Goal: Task Accomplishment & Management: Use online tool/utility

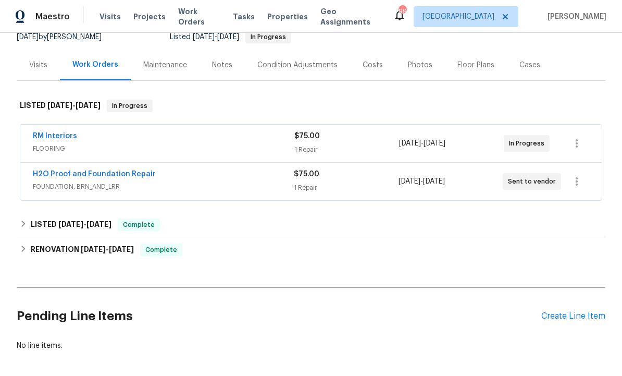
scroll to position [119, 0]
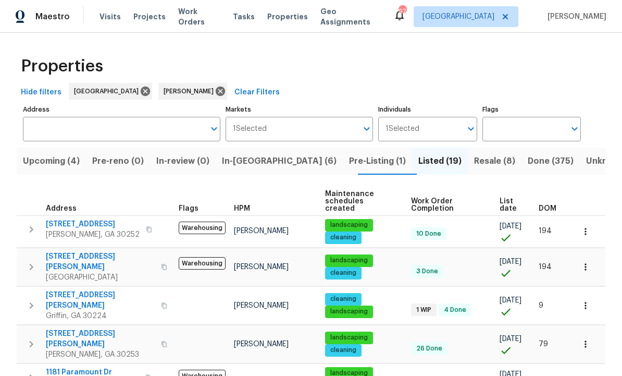
scroll to position [54, 0]
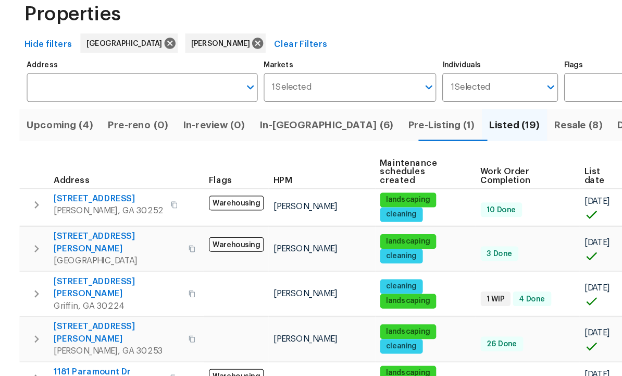
click at [254, 154] on span "In-[GEOGRAPHIC_DATA] (6)" at bounding box center [279, 161] width 115 height 15
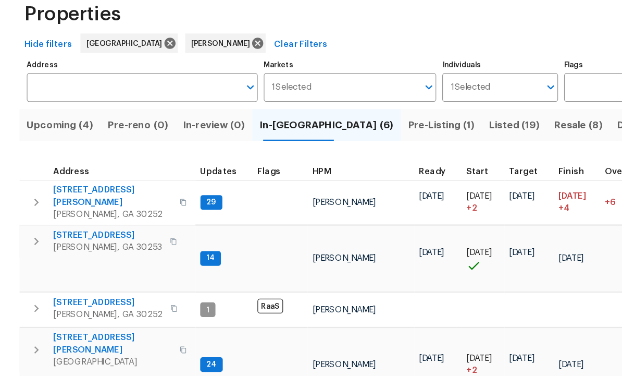
click at [50, 154] on span "Upcoming (4)" at bounding box center [51, 161] width 57 height 15
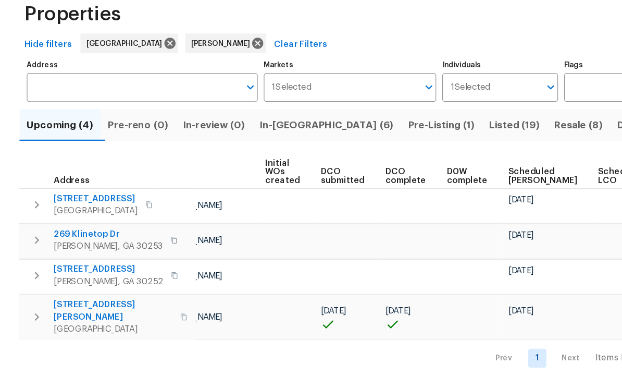
scroll to position [2, 0]
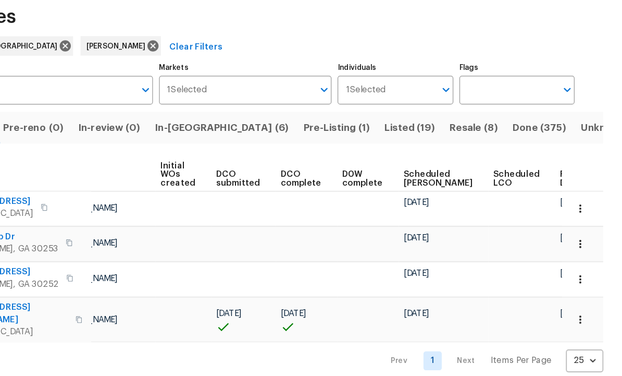
click at [568, 197] on span "Ready Date" at bounding box center [579, 204] width 23 height 15
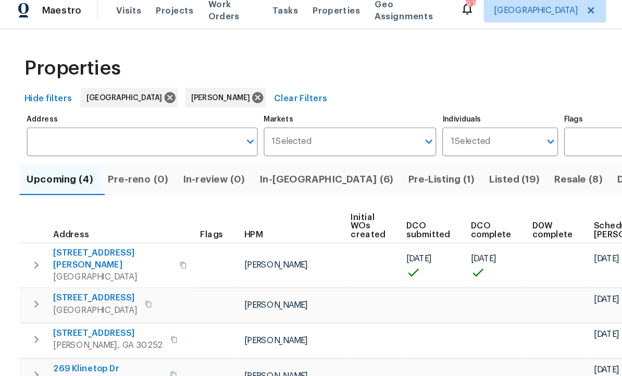
click at [260, 154] on span "In-reno (6)" at bounding box center [279, 161] width 115 height 15
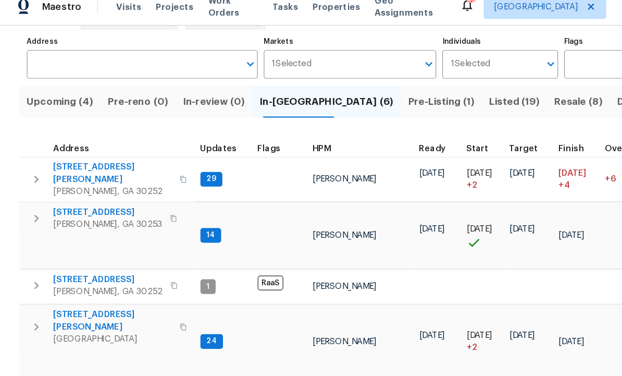
scroll to position [63, 0]
click at [88, 188] on span "201 Autumn Lake Way" at bounding box center [92, 193] width 93 height 10
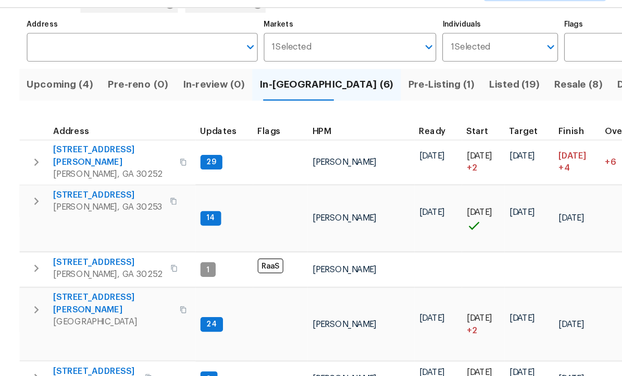
scroll to position [0, 0]
click at [71, 135] on span "Address" at bounding box center [61, 138] width 31 height 7
click at [64, 91] on span "Upcoming (4)" at bounding box center [51, 98] width 57 height 15
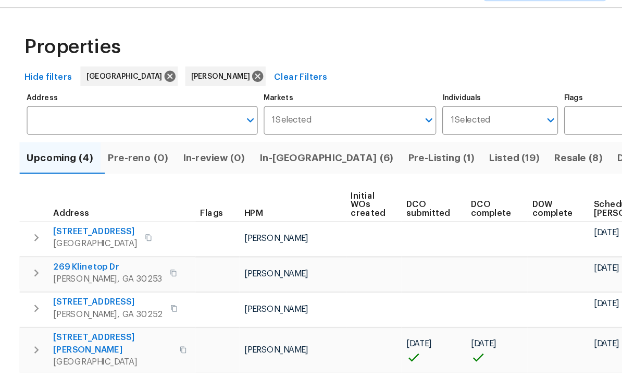
click at [79, 309] on span "195 Sampson Ct" at bounding box center [97, 319] width 102 height 21
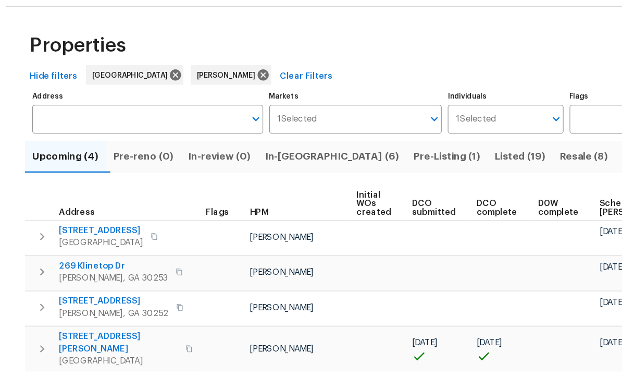
scroll to position [3, 0]
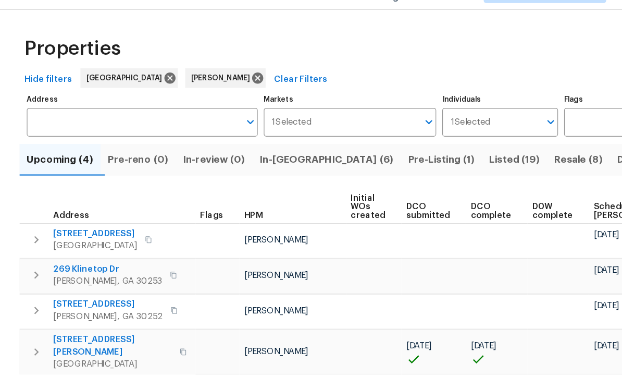
click at [255, 154] on span "In-reno (6)" at bounding box center [279, 161] width 115 height 15
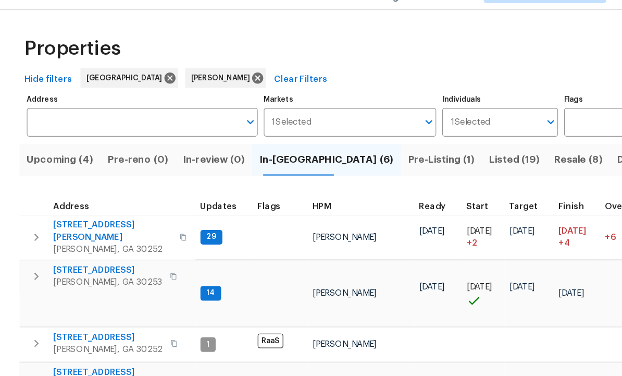
scroll to position [8, 0]
click at [97, 338] on span "280 Hoglen Dr" at bounding box center [97, 348] width 102 height 21
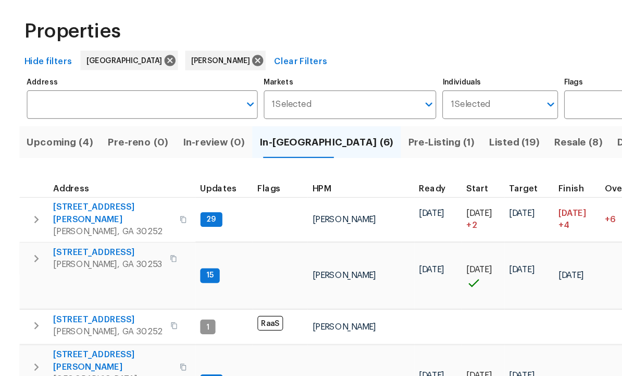
scroll to position [0, 0]
click at [58, 154] on span "Upcoming (4)" at bounding box center [51, 161] width 57 height 15
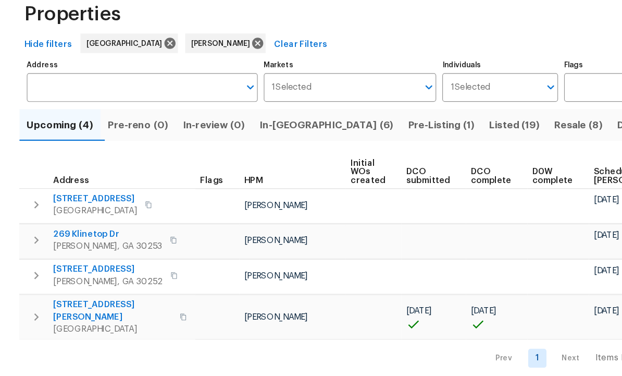
scroll to position [3, 0]
click at [80, 309] on span "195 Sampson Ct" at bounding box center [97, 319] width 102 height 21
click at [196, 154] on span "In-review (0)" at bounding box center [182, 161] width 53 height 15
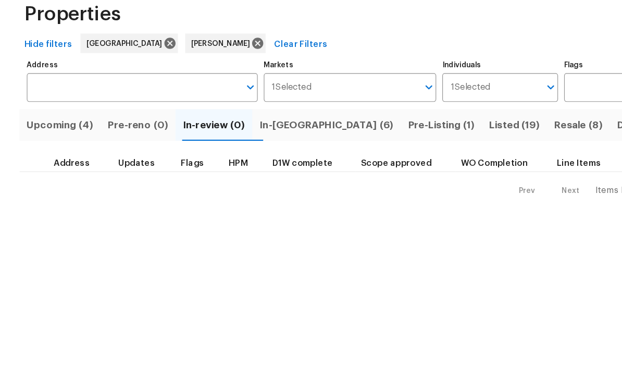
click at [259, 154] on span "In-reno (6)" at bounding box center [279, 161] width 115 height 15
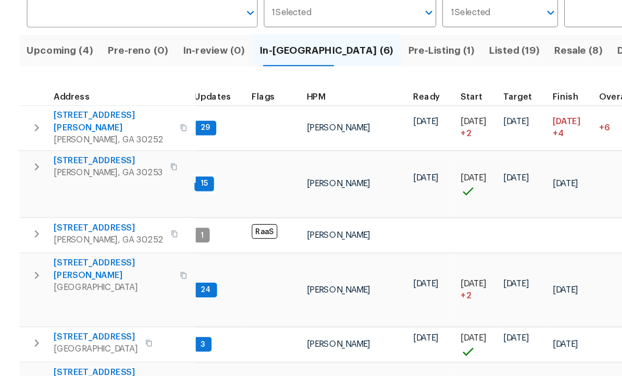
scroll to position [63, 0]
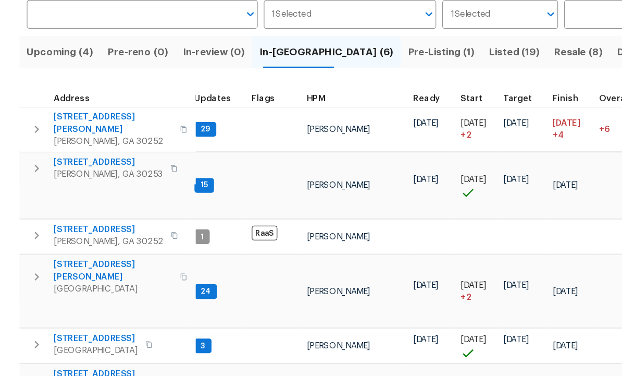
click at [65, 338] on span "70 Mountainside Ln" at bounding box center [82, 343] width 72 height 10
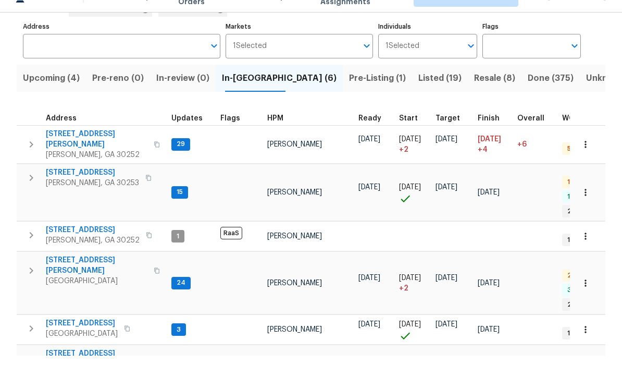
scroll to position [8, 0]
click at [582, 344] on icon "button" at bounding box center [585, 349] width 10 height 10
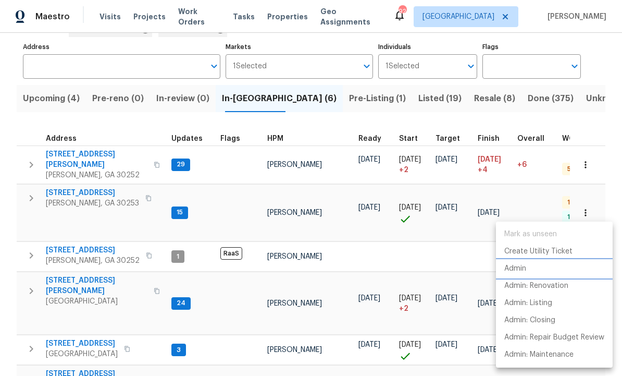
click at [521, 269] on p "Admin" at bounding box center [515, 268] width 22 height 11
click at [86, 281] on div at bounding box center [311, 188] width 622 height 376
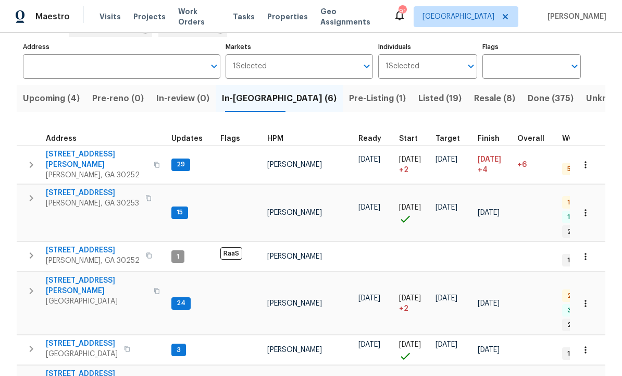
click at [86, 338] on span "70 Mountainside Ln" at bounding box center [82, 343] width 72 height 10
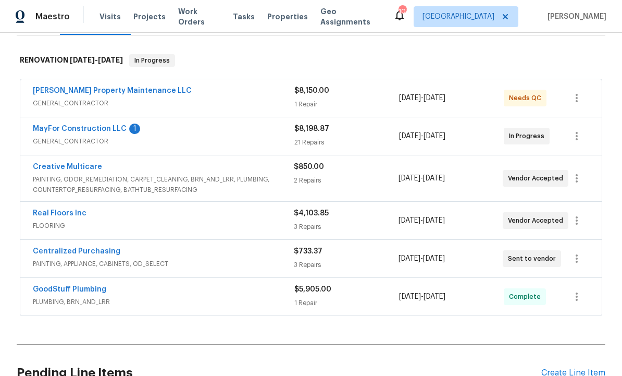
scroll to position [164, 0]
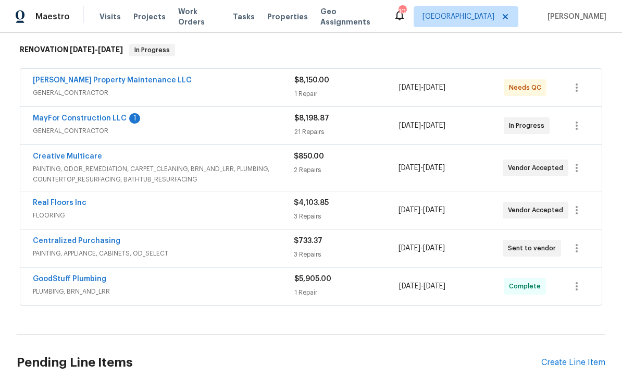
click at [72, 153] on link "Creative Multicare" at bounding box center [67, 156] width 69 height 7
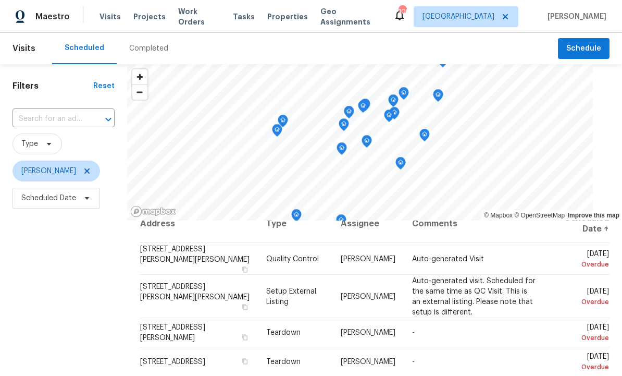
scroll to position [16, 0]
click at [0, 0] on icon at bounding box center [0, 0] width 0 height 0
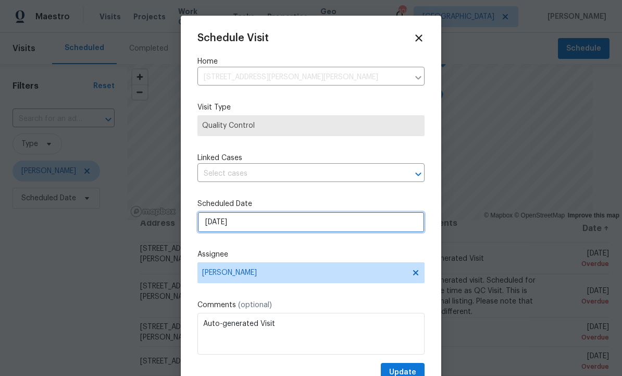
click at [271, 226] on input "9/19/2025" at bounding box center [310, 222] width 227 height 21
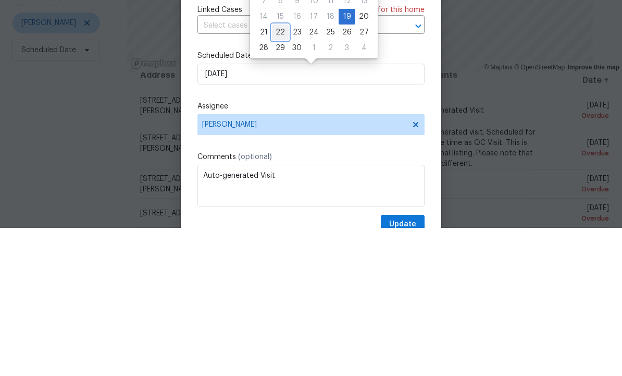
click at [279, 173] on div "22" at bounding box center [280, 180] width 17 height 15
type input "9/22/2025"
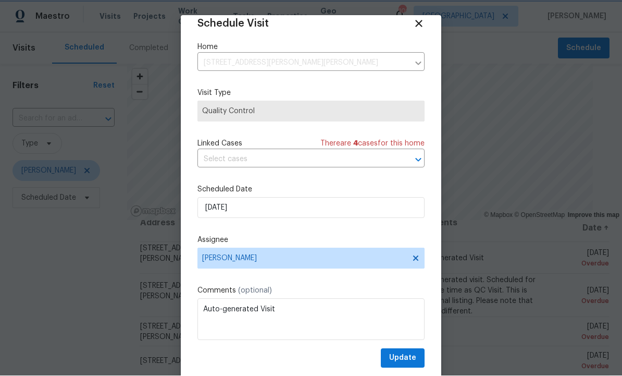
scroll to position [15, 0]
click at [412, 361] on span "Update" at bounding box center [402, 357] width 27 height 13
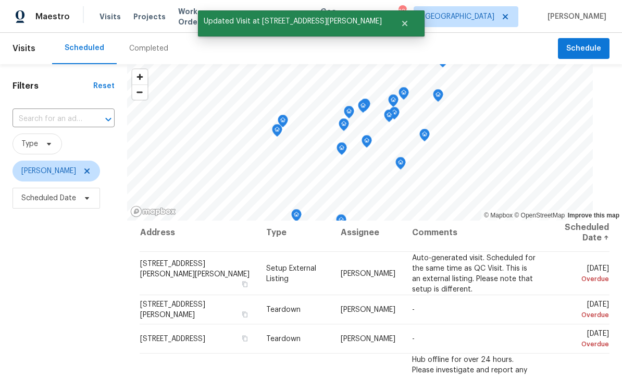
scroll to position [1, 0]
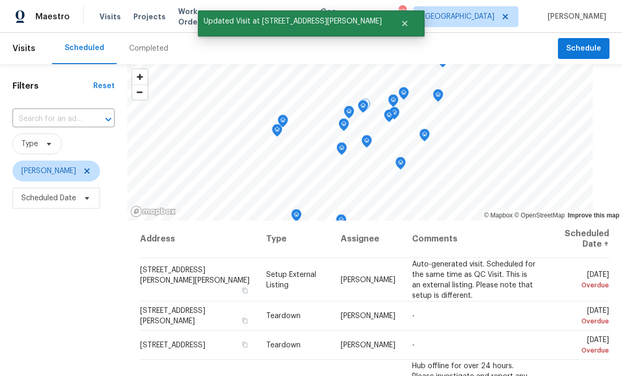
click at [0, 0] on icon at bounding box center [0, 0] width 0 height 0
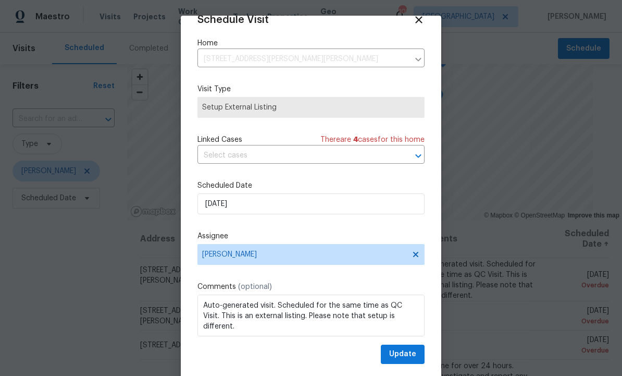
scroll to position [20, 0]
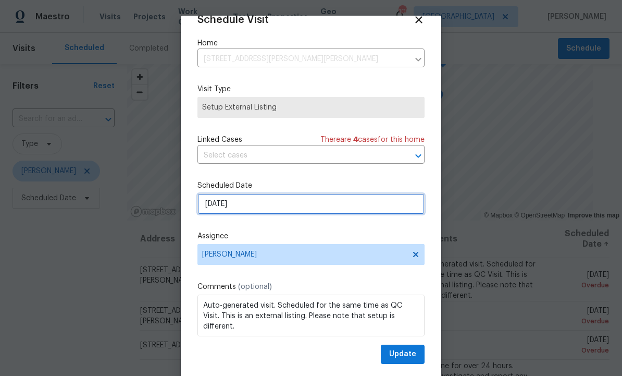
click at [269, 204] on input "9/19/2025" at bounding box center [310, 203] width 227 height 21
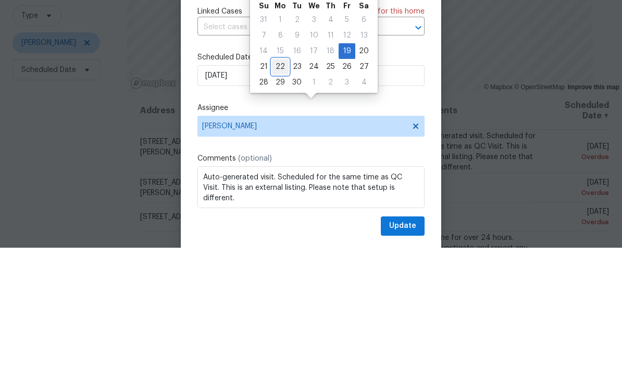
click at [280, 188] on div "22" at bounding box center [280, 195] width 17 height 15
type input "9/22/2025"
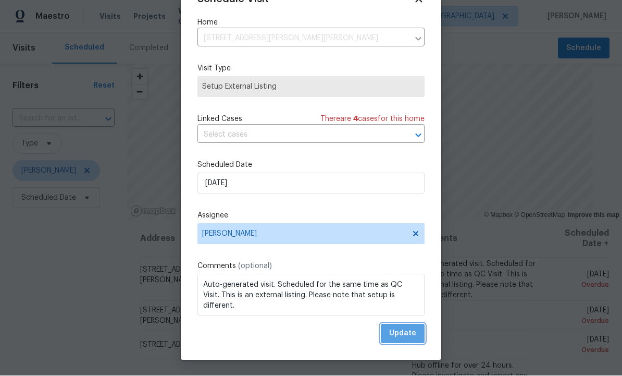
click at [406, 332] on span "Update" at bounding box center [402, 333] width 27 height 13
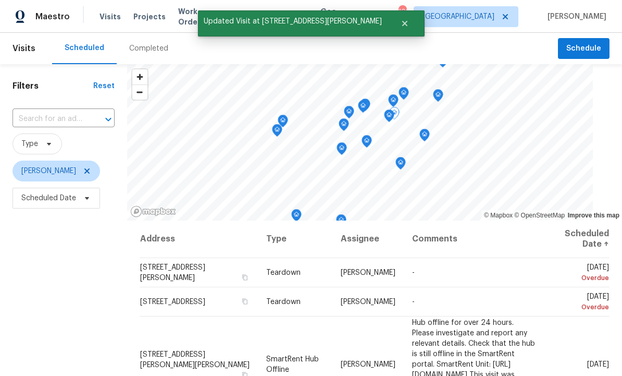
click at [0, 0] on span at bounding box center [0, 0] width 0 height 0
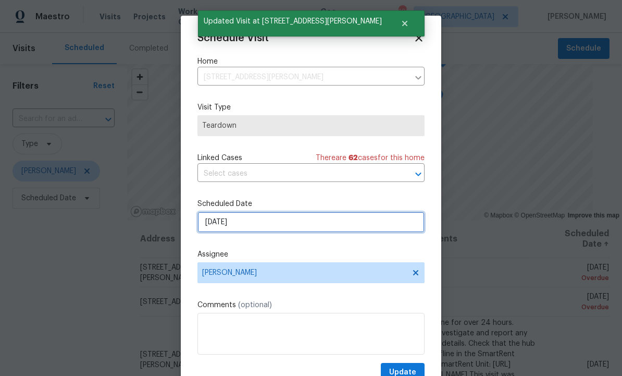
click at [272, 228] on input "9/21/2025" at bounding box center [310, 222] width 227 height 21
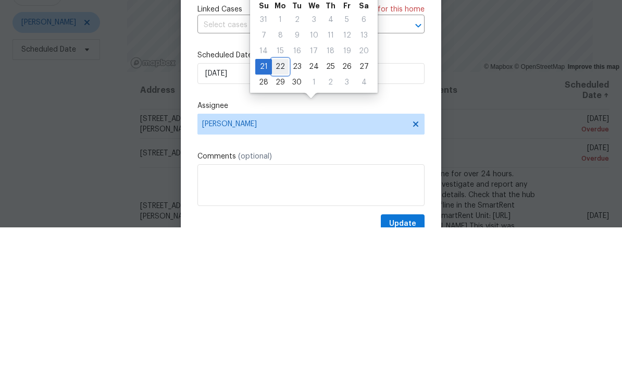
click at [284, 208] on div "22" at bounding box center [280, 215] width 17 height 15
type input "9/22/2025"
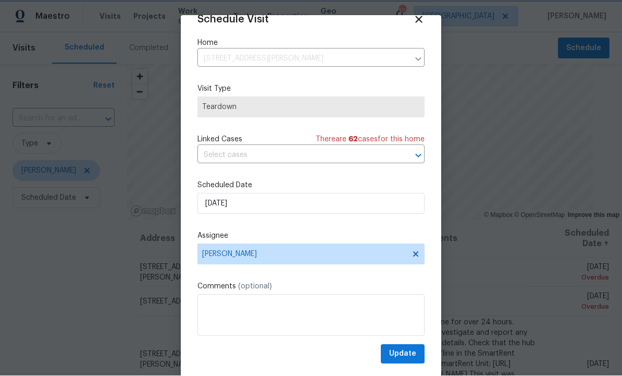
scroll to position [19, 0]
click at [406, 356] on span "Update" at bounding box center [402, 353] width 27 height 13
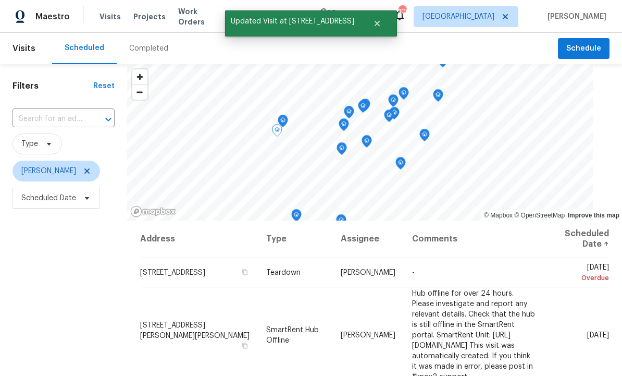
click at [0, 0] on icon at bounding box center [0, 0] width 0 height 0
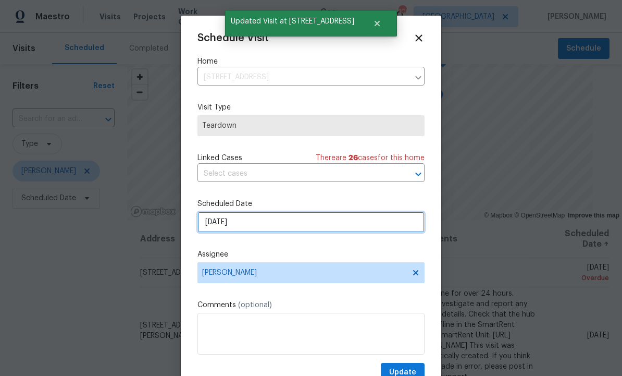
click at [264, 227] on input "9/21/2025" at bounding box center [310, 222] width 227 height 21
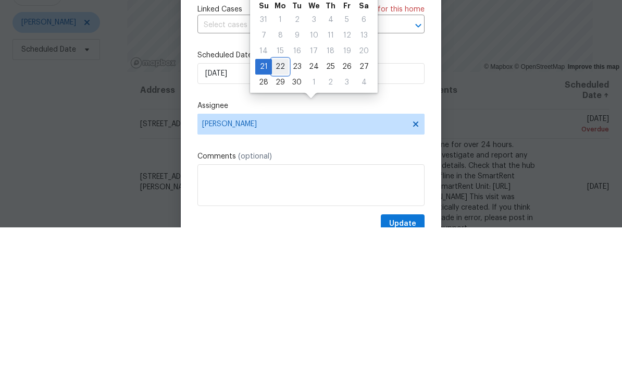
click at [282, 208] on div "22" at bounding box center [280, 215] width 17 height 15
type input "9/22/2025"
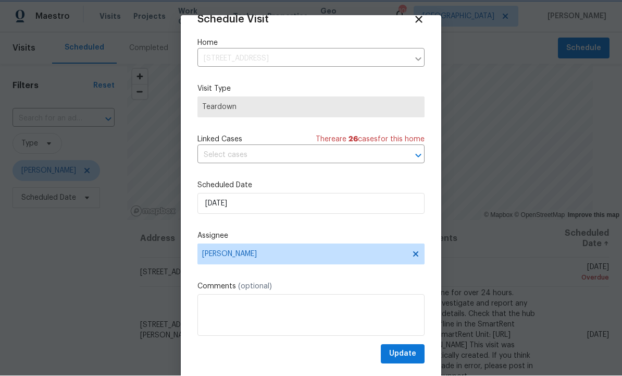
scroll to position [20, 0]
click at [409, 353] on span "Update" at bounding box center [402, 353] width 27 height 13
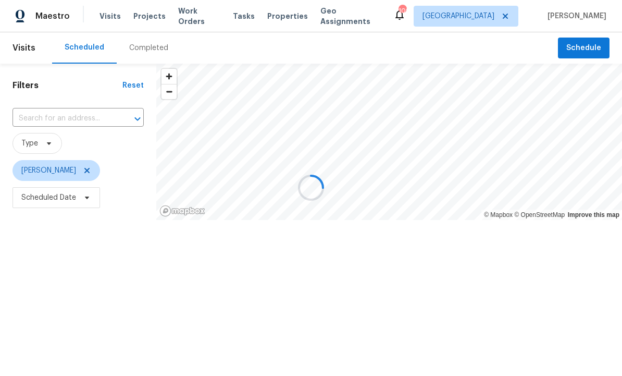
scroll to position [1, 0]
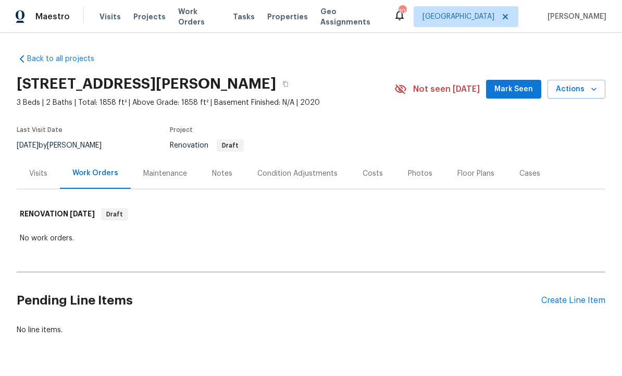
click at [610, 165] on div "Back to all projects 195 Sampson Ct, Covington, GA 30016 3 Beds | 2 Baths | Tot…" at bounding box center [311, 204] width 622 height 343
click at [306, 368] on div "Back to all projects 195 Sampson Ct, Covington, GA 30016 3 Beds | 2 Baths | Tot…" at bounding box center [311, 204] width 622 height 343
click at [44, 81] on h2 "[STREET_ADDRESS][PERSON_NAME]" at bounding box center [146, 84] width 259 height 10
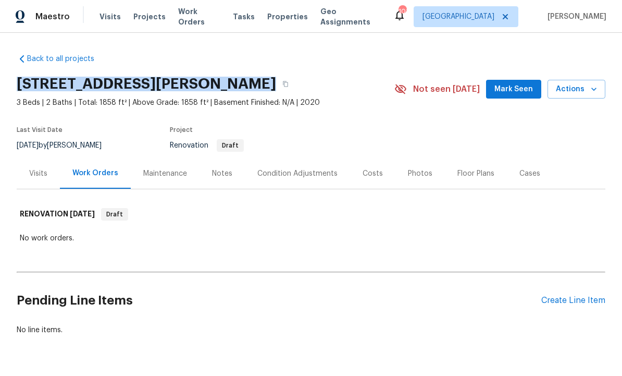
copy div "[STREET_ADDRESS][PERSON_NAME]"
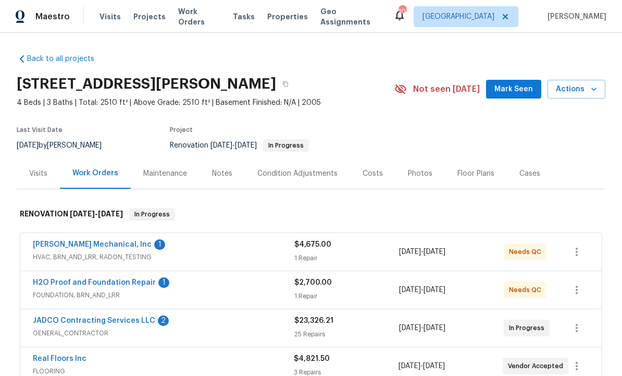
click at [223, 180] on div "Notes" at bounding box center [222, 173] width 45 height 31
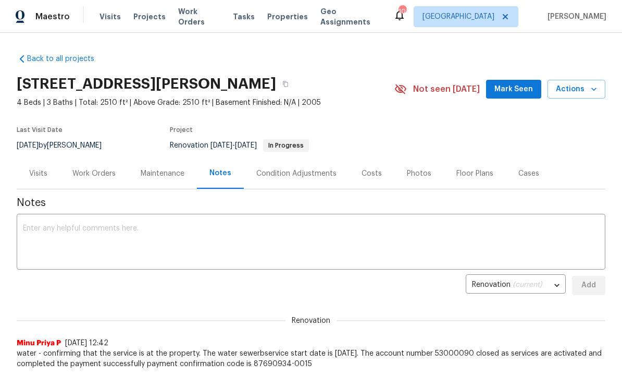
click at [506, 97] on button "Mark Seen" at bounding box center [513, 89] width 55 height 19
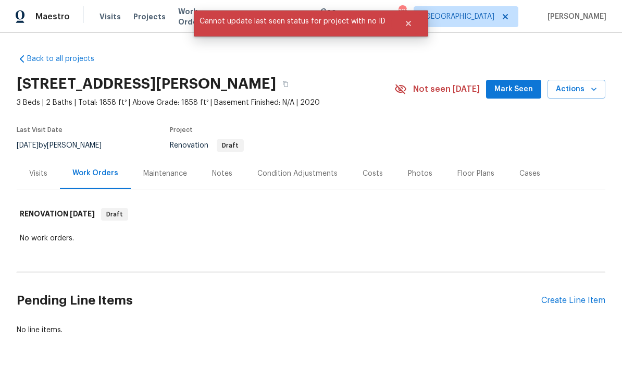
click at [516, 90] on span "Mark Seen" at bounding box center [513, 89] width 39 height 13
click at [513, 83] on span "Mark Seen" at bounding box center [513, 89] width 39 height 13
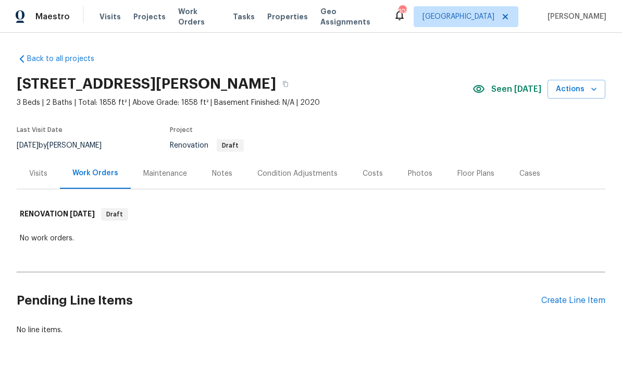
click at [224, 178] on div "Notes" at bounding box center [222, 173] width 20 height 10
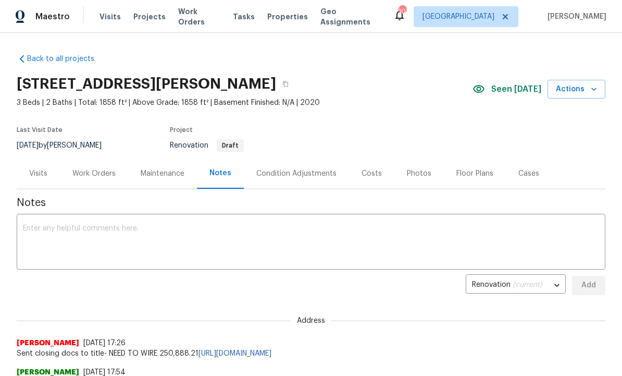
click at [310, 173] on div "Condition Adjustments" at bounding box center [296, 173] width 80 height 10
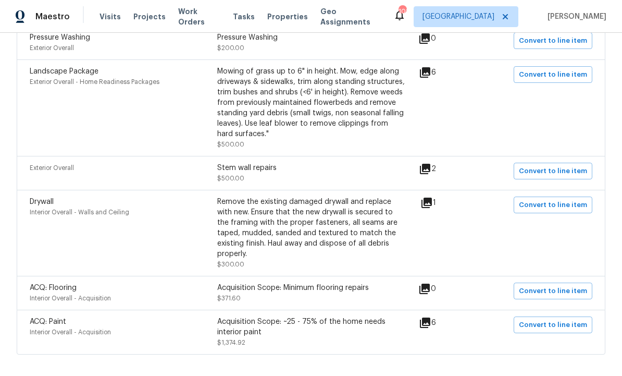
scroll to position [334, 0]
click at [67, 317] on div "ACQ: Paint" at bounding box center [124, 322] width 188 height 10
click at [331, 318] on div "Acquisition Scope: ~25 - 75% of the home needs interior paint" at bounding box center [311, 327] width 188 height 21
click at [60, 318] on span "ACQ: Paint" at bounding box center [48, 321] width 36 height 7
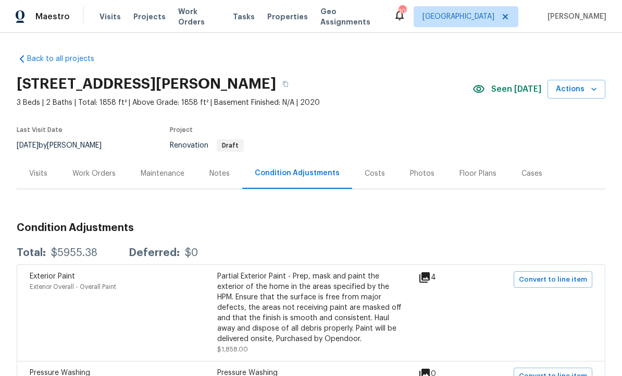
scroll to position [0, 0]
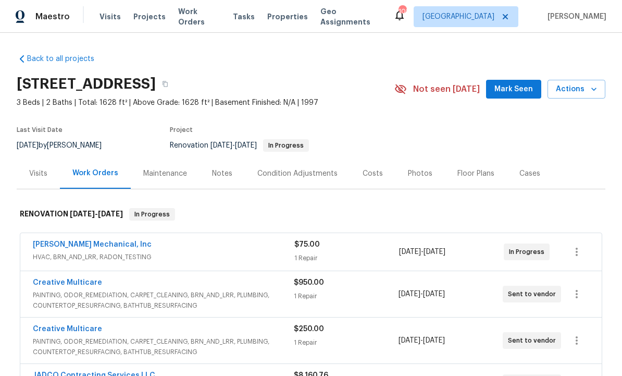
click at [515, 96] on button "Mark Seen" at bounding box center [513, 89] width 55 height 19
click at [516, 90] on span "Mark Seen" at bounding box center [513, 89] width 39 height 13
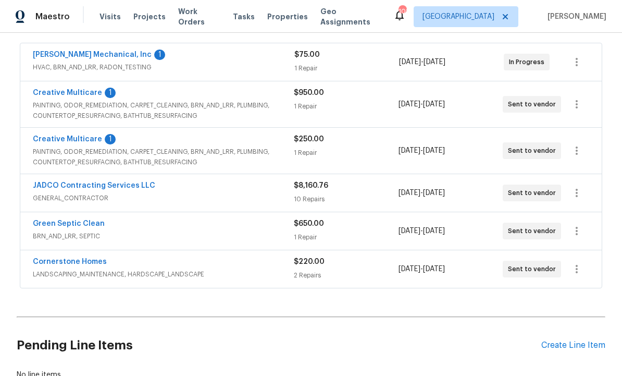
scroll to position [191, 0]
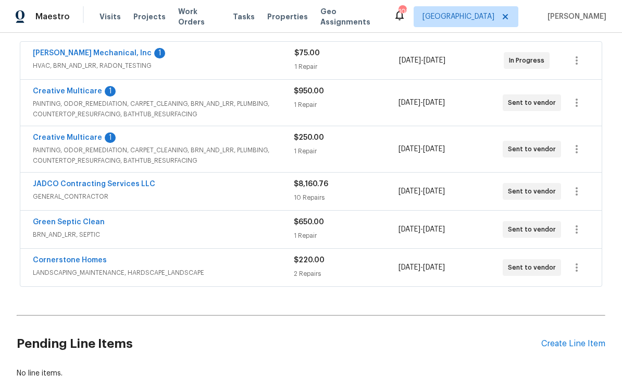
click at [125, 182] on link "JADCO Contracting Services LLC" at bounding box center [94, 183] width 122 height 7
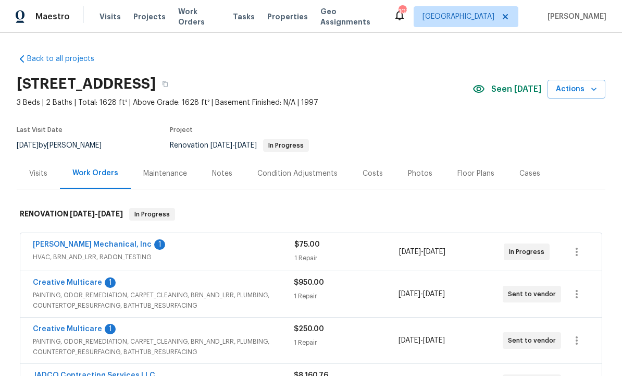
click at [294, 175] on div "Condition Adjustments" at bounding box center [297, 173] width 80 height 10
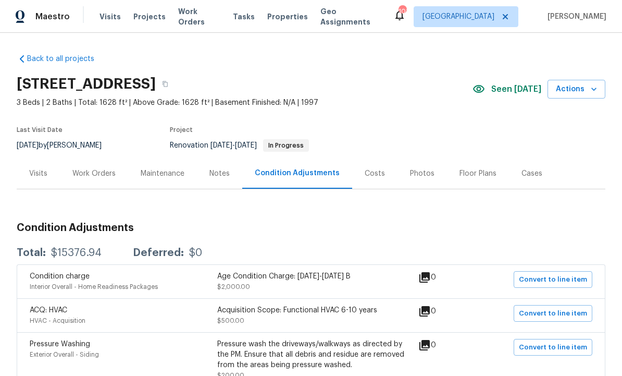
click at [368, 177] on div "Costs" at bounding box center [375, 173] width 20 height 10
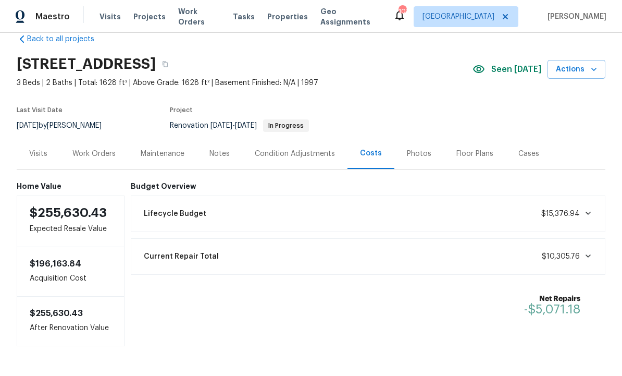
scroll to position [19, 0]
